Goal: Submit feedback/report problem: Submit feedback/report problem

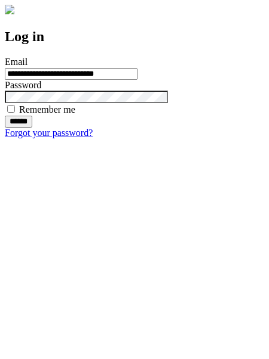
click at [32, 128] on input "******" at bounding box center [18, 122] width 27 height 12
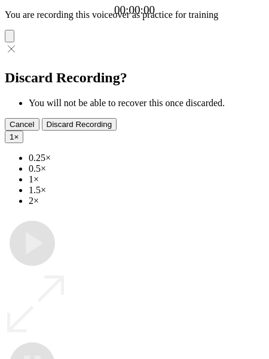
type input "**********"
